Goal: Task Accomplishment & Management: Complete application form

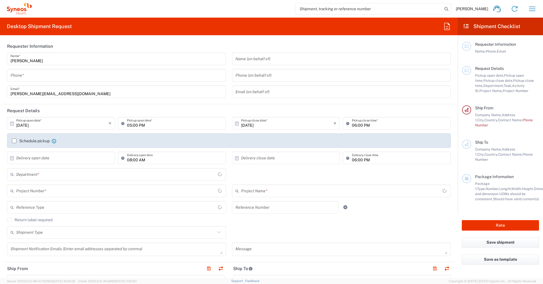
type input "8350"
type input "[GEOGRAPHIC_DATA]"
type input "Syneos Health [GEOGRAPHIC_DATA] K.K. (Osaka Office)"
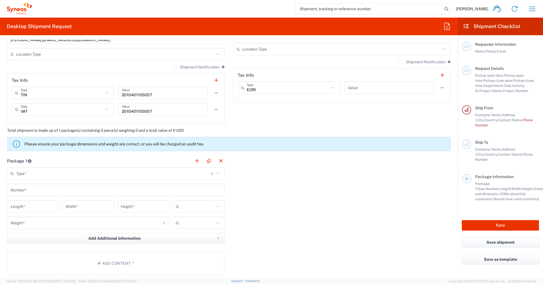
scroll to position [454, 0]
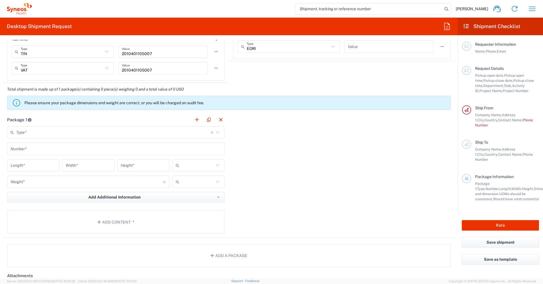
click at [134, 132] on input "text" at bounding box center [113, 133] width 195 height 10
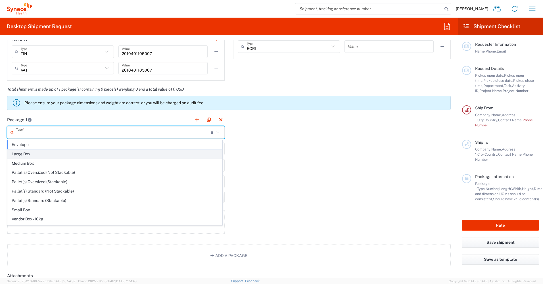
click at [131, 156] on span "Large Box" at bounding box center [115, 154] width 214 height 9
type input "Large Box"
type input "17.5"
type input "12.5"
type input "3"
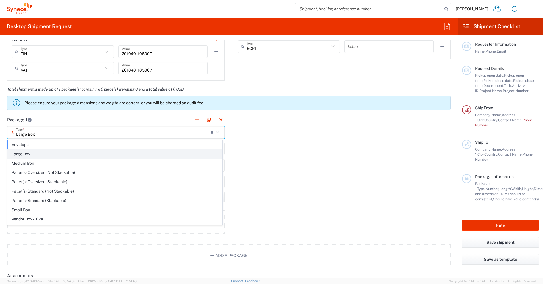
type input "in"
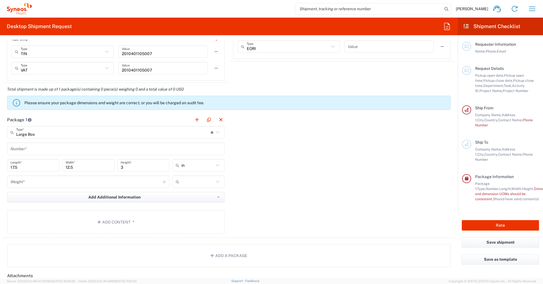
click at [136, 132] on input "Large Box" at bounding box center [113, 133] width 195 height 10
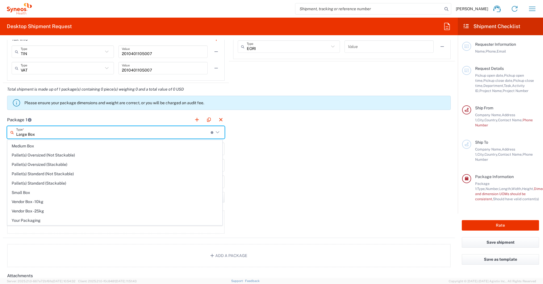
scroll to position [0, 0]
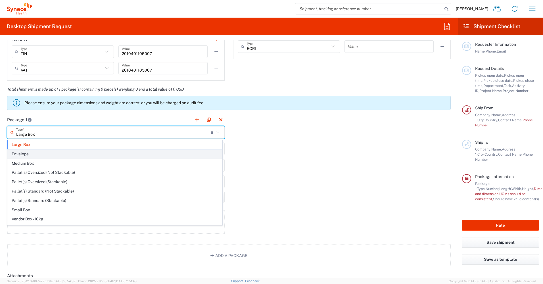
click at [53, 155] on span "Envelope" at bounding box center [115, 154] width 214 height 9
type input "Envelope"
type input "1"
type input "9.5"
type input "0.25"
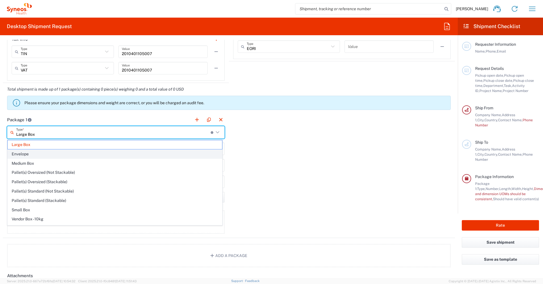
type input "0.45"
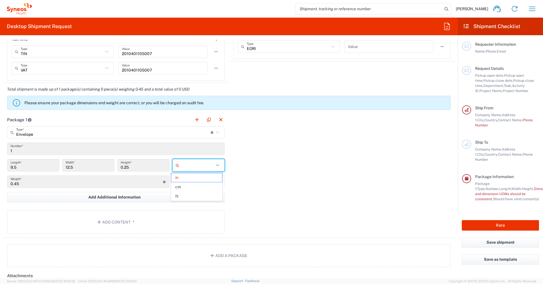
click at [200, 169] on input "text" at bounding box center [197, 165] width 32 height 9
click at [199, 187] on span "cm" at bounding box center [196, 187] width 51 height 9
type input "24.13"
type input "31.75"
type input "0.64"
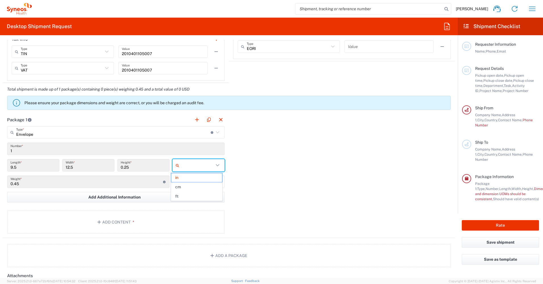
type input "cm"
click at [126, 136] on input "Envelope" at bounding box center [113, 133] width 195 height 10
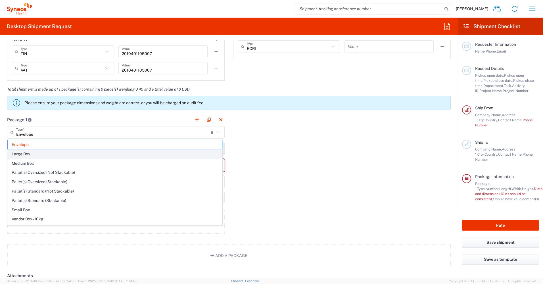
click at [114, 154] on span "Large Box" at bounding box center [115, 154] width 214 height 9
type input "Large Box"
type input "44.45"
type input "7.62"
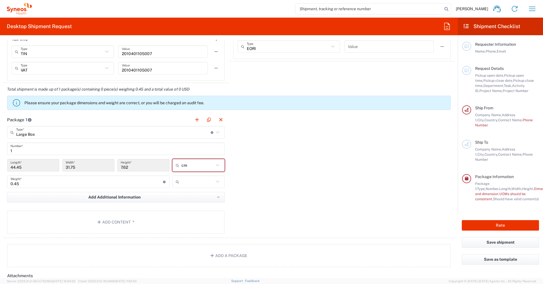
click at [123, 135] on input "Large Box" at bounding box center [113, 133] width 195 height 10
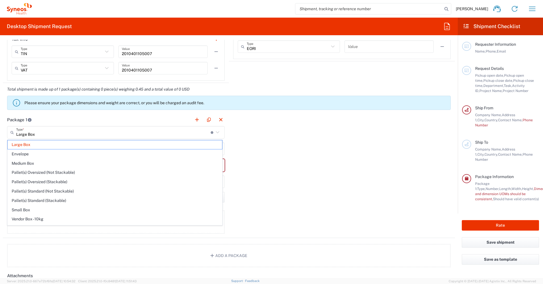
click at [75, 170] on span "Pallet(s) Oversized (Not Stackable)" at bounding box center [115, 172] width 214 height 9
type input "Pallet(s) Oversized (Not Stackable)"
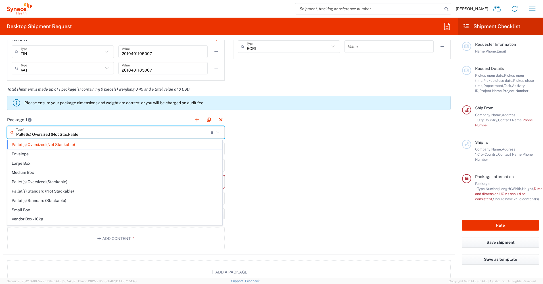
click at [96, 136] on input "Pallet(s) Oversized (Not Stackable)" at bounding box center [113, 133] width 195 height 10
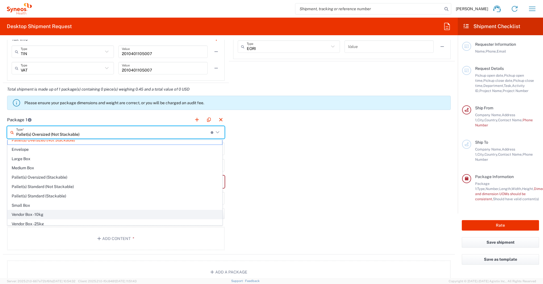
scroll to position [17, 0]
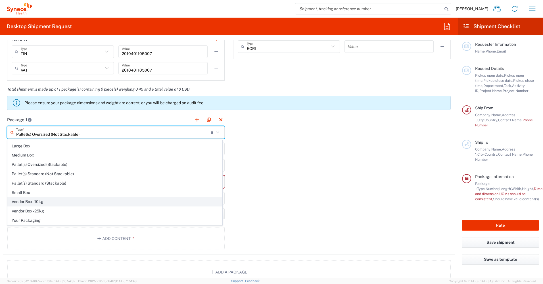
click at [90, 205] on span "Vendor Box - 10kg" at bounding box center [115, 201] width 214 height 9
type input "Vendor Box - 10kg"
type input "41.5"
type input "34"
type input "27"
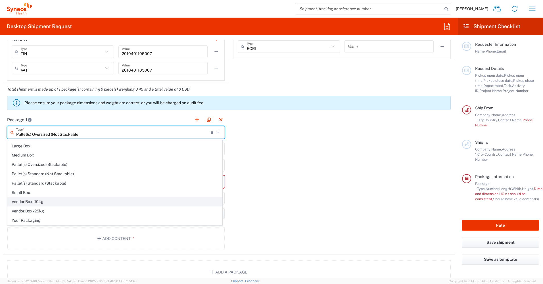
type input "cm"
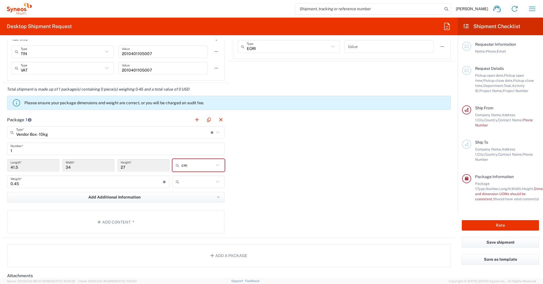
click at [112, 133] on input "Vendor Box - 10kg" at bounding box center [113, 133] width 195 height 10
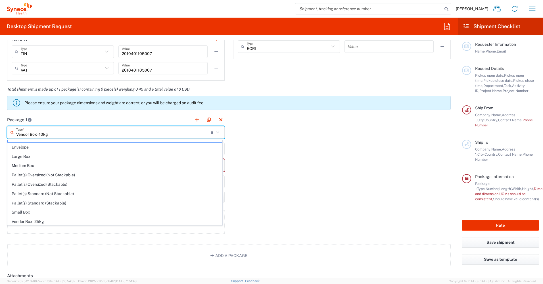
scroll to position [0, 0]
click at [87, 156] on span "Envelope" at bounding box center [115, 154] width 214 height 9
type input "Envelope"
type input "24.13"
type input "31.75"
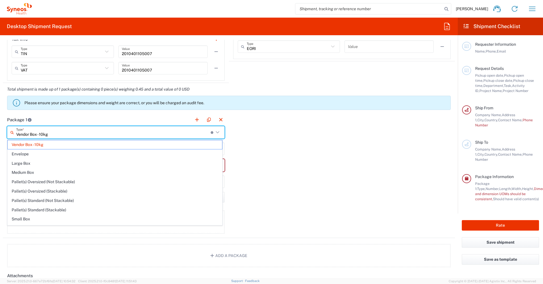
type input "0.64"
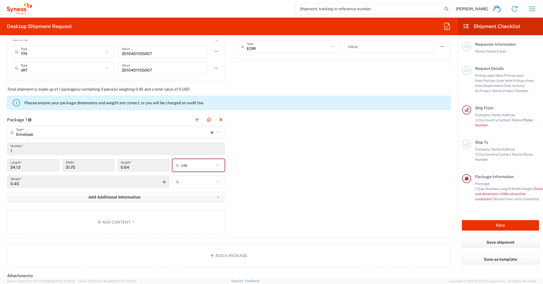
click at [100, 135] on input "Envelope" at bounding box center [113, 133] width 195 height 10
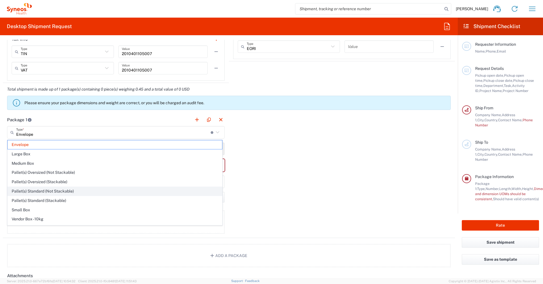
click at [86, 189] on span "Pallet(s) Standard (Not Stackable)" at bounding box center [115, 191] width 214 height 9
type input "Pallet(s) Standard (Not Stackable)"
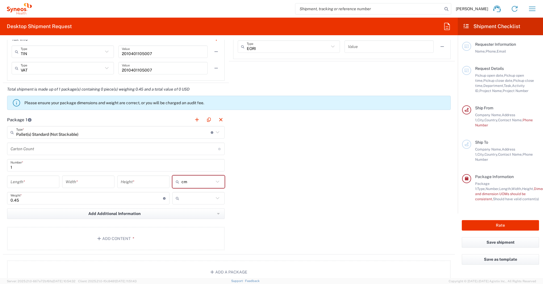
type input "Pallet(s) Standard (Not Stackable)"
click at [102, 135] on input "Pallet(s) Standard (Not Stackable)" at bounding box center [113, 133] width 195 height 10
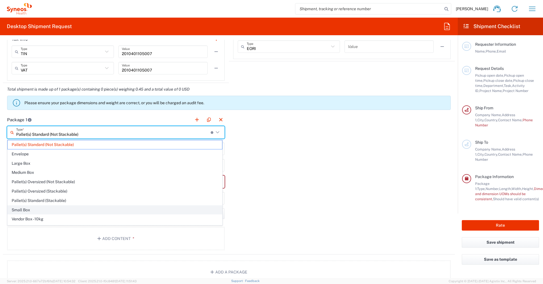
scroll to position [17, 0]
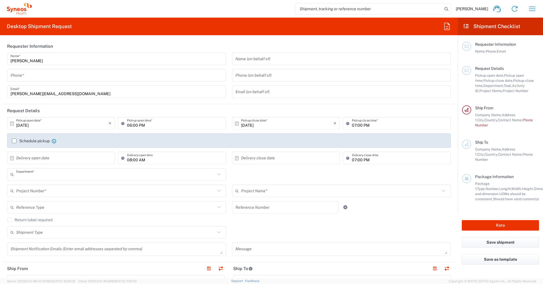
type input "8350"
type input "[GEOGRAPHIC_DATA]"
type input "Syneos Health [GEOGRAPHIC_DATA] K.K. (Osaka Office)"
drag, startPoint x: 165, startPoint y: 50, endPoint x: 93, endPoint y: 152, distance: 123.9
click at [165, 50] on header "Requester Information" at bounding box center [229, 46] width 452 height 13
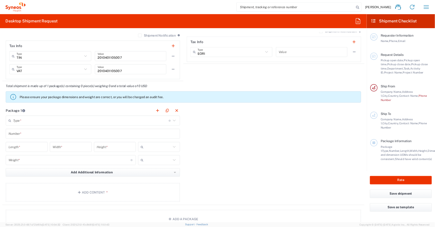
scroll to position [420, 0]
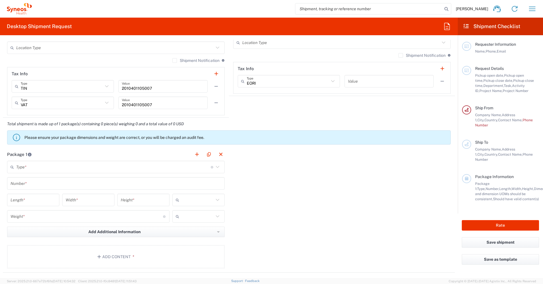
click at [143, 172] on input "text" at bounding box center [113, 167] width 195 height 10
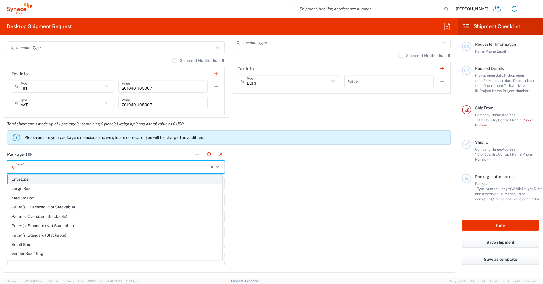
click at [128, 179] on span "Envelope" at bounding box center [115, 179] width 214 height 9
type input "Envelope"
type input "1"
type input "9.5"
type input "12.5"
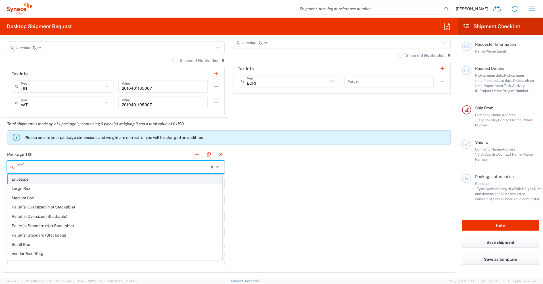
type input "0.25"
type input "in"
type input "0.45"
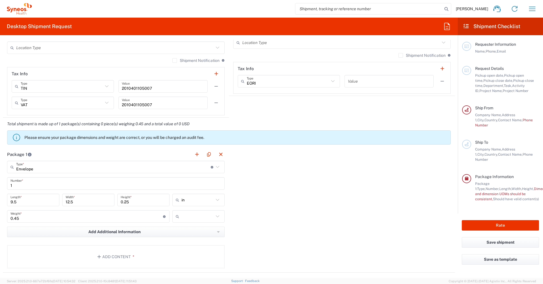
click at [189, 202] on input "in" at bounding box center [197, 199] width 32 height 9
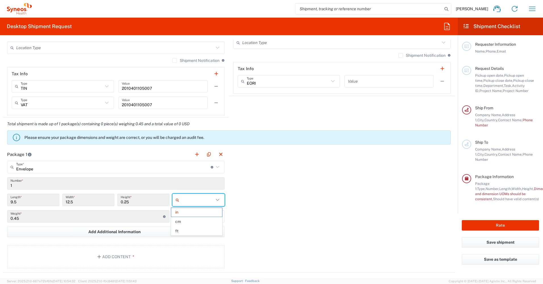
click at [190, 219] on span "cm" at bounding box center [196, 221] width 51 height 9
type input "24.13"
type input "31.75"
type input "0.64"
type input "cm"
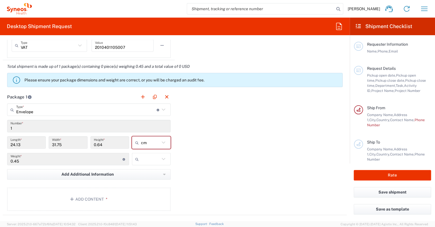
scroll to position [533, 0]
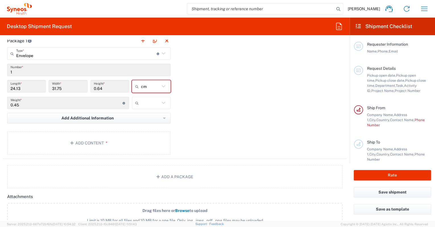
click at [45, 53] on input "Envelope" at bounding box center [86, 54] width 140 height 10
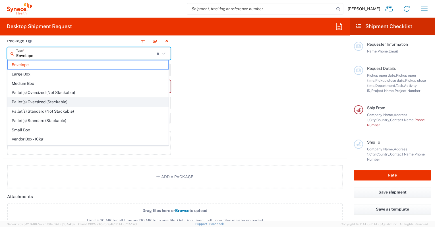
click at [60, 103] on span "Pallet(s) Oversized (Stackable)" at bounding box center [88, 102] width 160 height 9
type input "Pallet(s) Oversized (Stackable)"
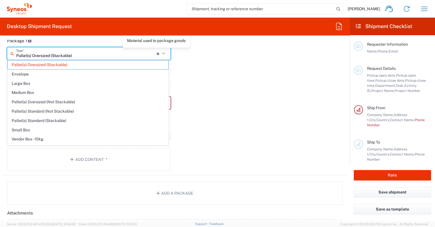
click at [139, 52] on input "Pallet(s) Oversized (Stackable)" at bounding box center [86, 54] width 140 height 10
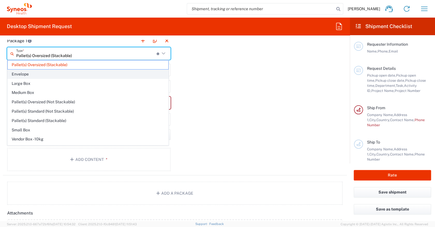
click at [70, 76] on span "Envelope" at bounding box center [88, 74] width 160 height 9
type input "Envelope"
type input "24.13"
type input "31.75"
type input "0.64"
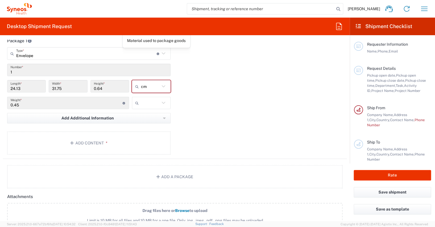
type input "Envelope"
click at [137, 53] on input "Envelope" at bounding box center [86, 54] width 140 height 10
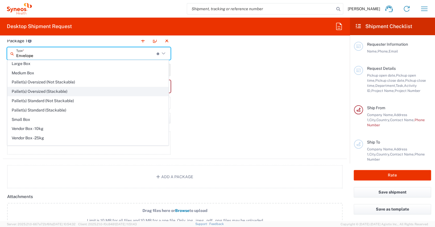
scroll to position [16, 0]
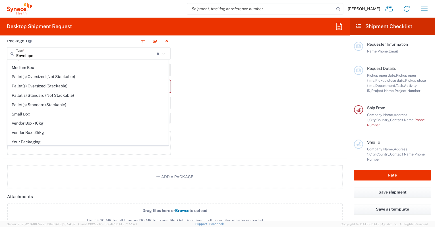
click at [213, 108] on div "Package 1 Envelope Type * Material used to package goods Envelope Large Box Med…" at bounding box center [175, 96] width 344 height 125
